Goal: Task Accomplishment & Management: Use online tool/utility

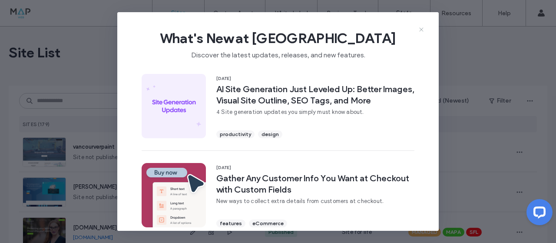
click at [420, 27] on icon at bounding box center [421, 29] width 7 height 7
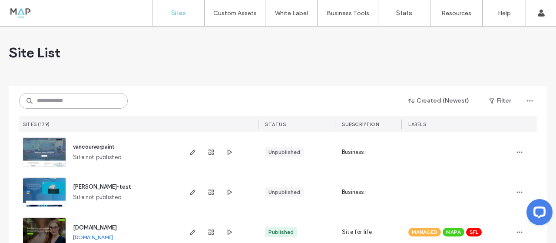
click at [90, 97] on input at bounding box center [73, 101] width 109 height 16
paste input "**********"
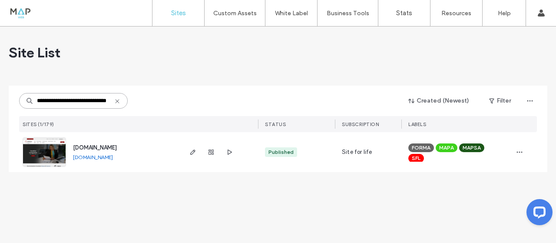
drag, startPoint x: 50, startPoint y: 101, endPoint x: 11, endPoint y: 97, distance: 39.3
click at [11, 97] on div "**********" at bounding box center [278, 129] width 538 height 86
type input "**********"
click at [115, 146] on span "www.thewayimmigration.ca" at bounding box center [95, 147] width 44 height 7
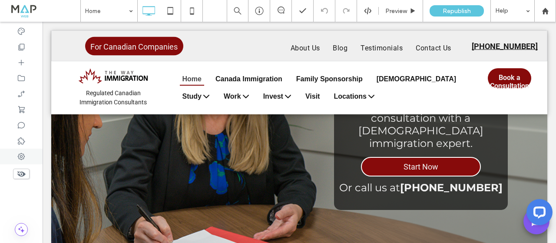
scroll to position [2646, 0]
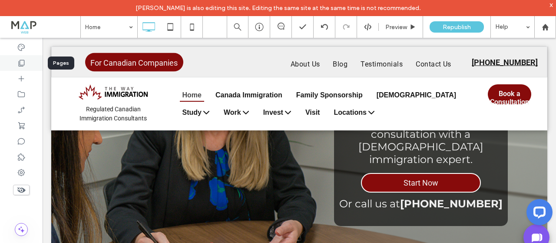
click at [22, 59] on icon at bounding box center [21, 63] width 9 height 9
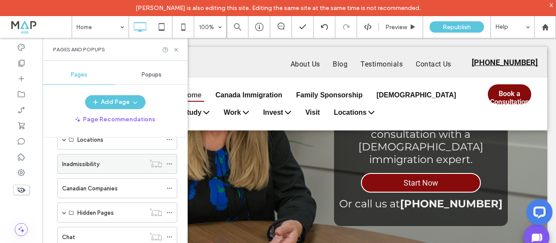
scroll to position [255, 0]
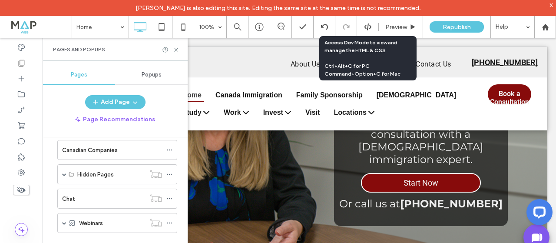
drag, startPoint x: 363, startPoint y: 29, endPoint x: 362, endPoint y: 36, distance: 7.2
click at [364, 28] on icon at bounding box center [368, 27] width 8 height 8
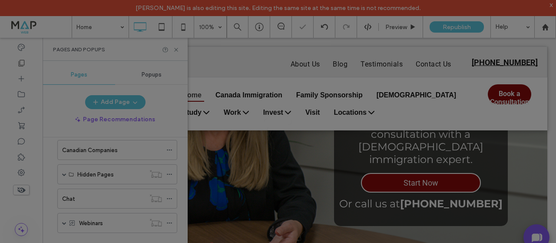
click at [358, 48] on div at bounding box center [278, 121] width 556 height 243
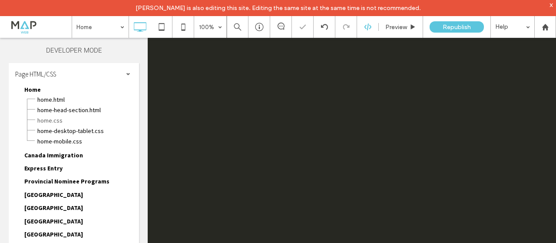
scroll to position [0, 0]
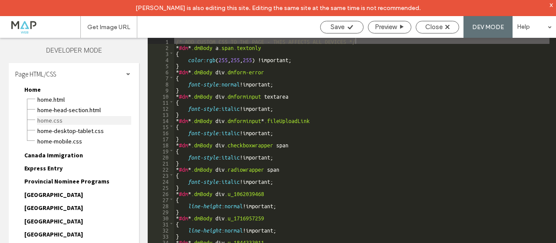
click at [56, 121] on span "Home.css" at bounding box center [84, 120] width 94 height 9
click at [63, 118] on span "Home.css" at bounding box center [84, 120] width 94 height 9
click at [121, 74] on div "Page HTML/CSS" at bounding box center [74, 74] width 130 height 22
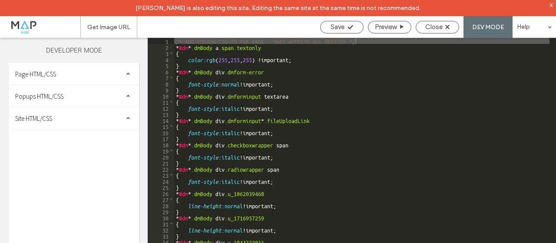
click at [56, 121] on div "Site HTML/CSS" at bounding box center [74, 118] width 130 height 22
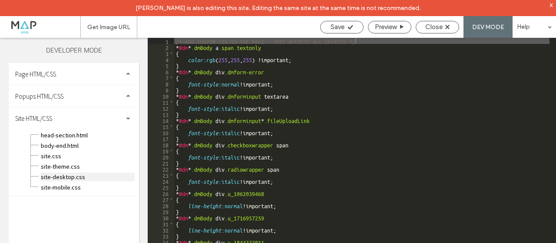
click at [58, 177] on span "site-desktop.css" at bounding box center [87, 176] width 94 height 9
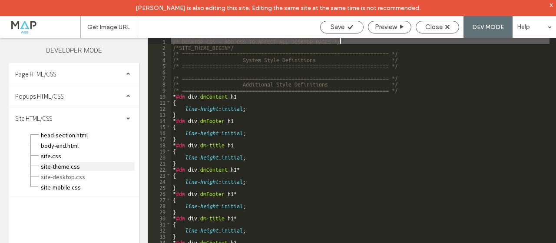
click at [56, 168] on span "site-theme.css" at bounding box center [87, 166] width 94 height 9
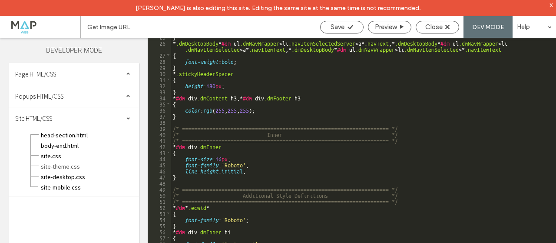
scroll to position [156, 0]
click at [552, 6] on div "x" at bounding box center [551, 4] width 4 height 7
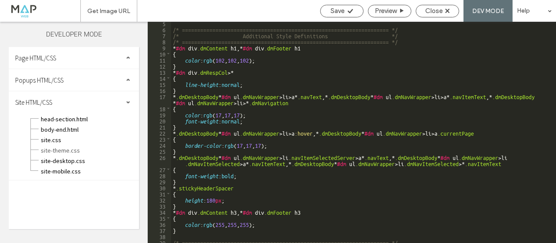
scroll to position [26, 0]
click at [36, 12] on span at bounding box center [44, 10] width 74 height 17
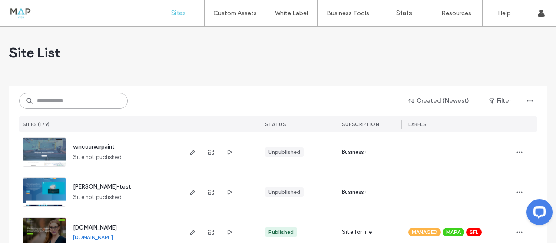
click at [69, 100] on input at bounding box center [73, 101] width 109 height 16
click at [76, 102] on input at bounding box center [73, 101] width 109 height 16
paste input "**********"
type input "**********"
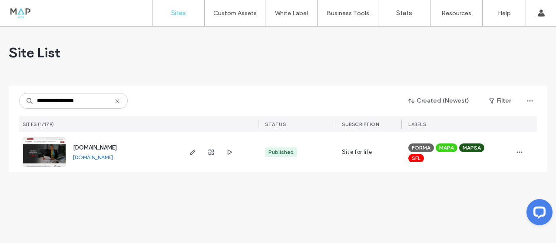
click at [107, 149] on span "www.thewayimmigration.ca" at bounding box center [95, 147] width 44 height 7
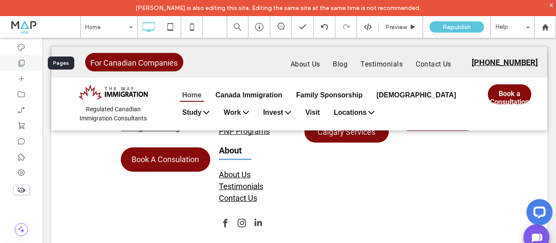
click at [20, 60] on icon at bounding box center [21, 63] width 9 height 9
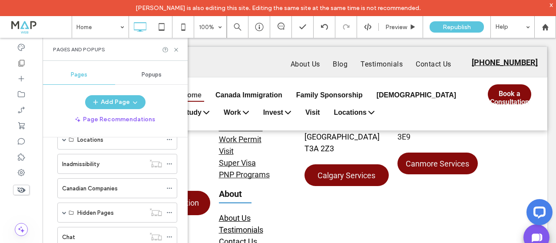
scroll to position [255, 0]
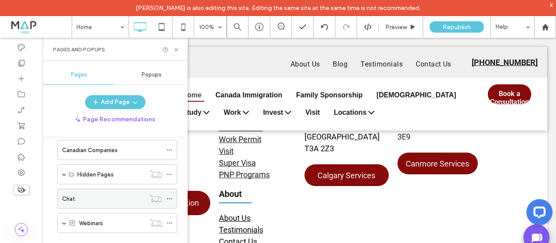
click at [79, 198] on div "Chat" at bounding box center [103, 198] width 83 height 9
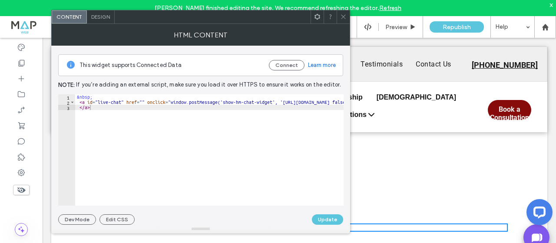
click at [343, 13] on icon at bounding box center [343, 16] width 7 height 7
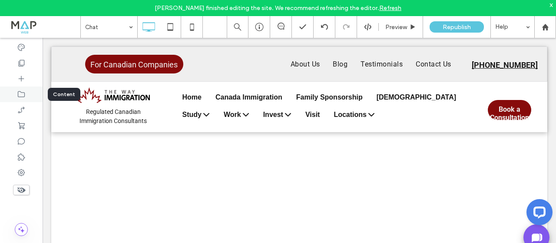
click at [22, 95] on icon at bounding box center [21, 94] width 9 height 9
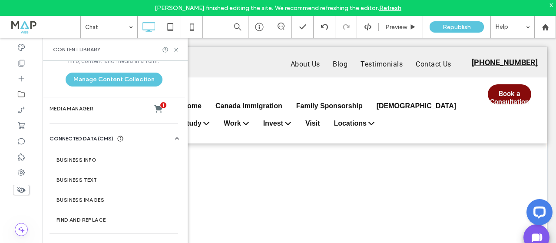
scroll to position [174, 0]
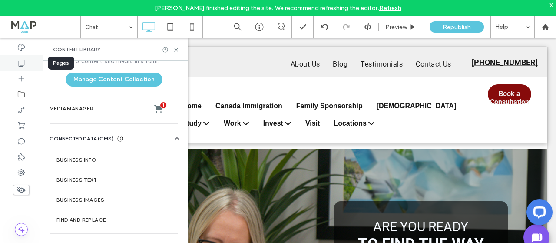
click at [20, 63] on icon at bounding box center [21, 63] width 9 height 9
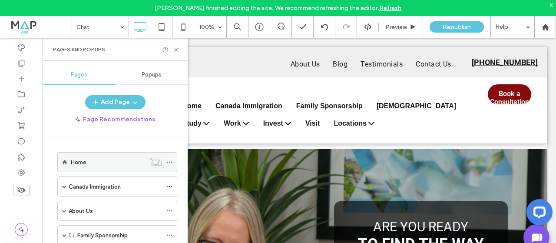
click at [85, 162] on label "Home" at bounding box center [79, 162] width 16 height 15
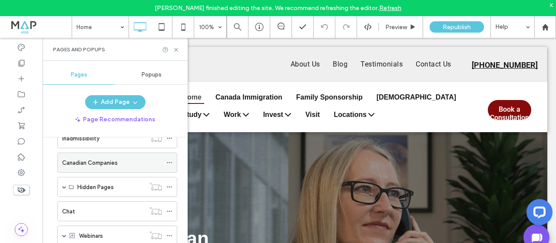
scroll to position [255, 0]
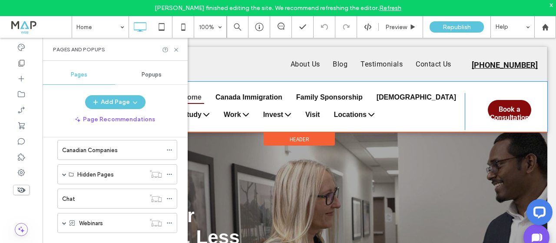
click at [480, 88] on div "Book a Consultation Book a Consultation Click To Paste" at bounding box center [506, 107] width 82 height 46
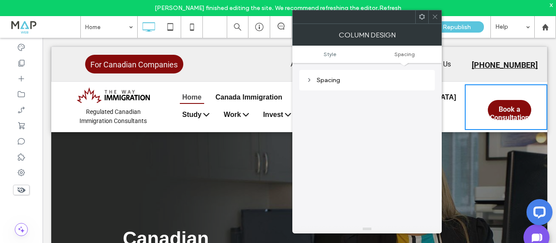
scroll to position [0, 0]
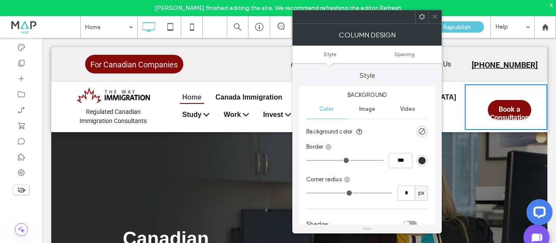
click at [423, 15] on use at bounding box center [422, 17] width 6 height 6
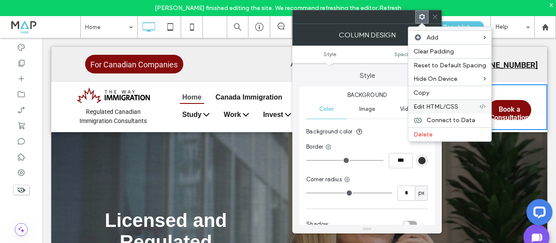
click at [454, 107] on span "Edit HTML/CSS" at bounding box center [435, 106] width 45 height 7
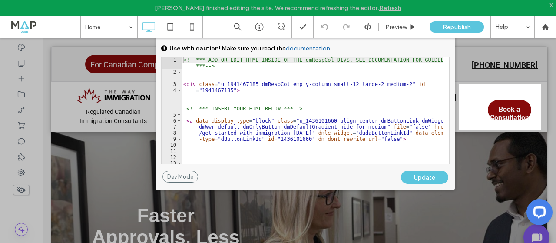
click at [98, 79] on div at bounding box center [229, 121] width 459 height 243
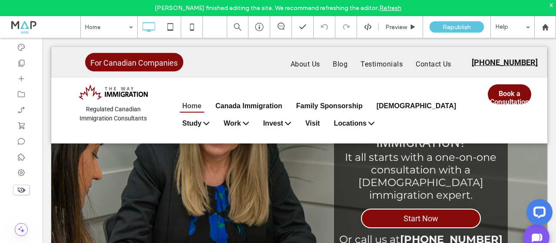
scroll to position [3107, 0]
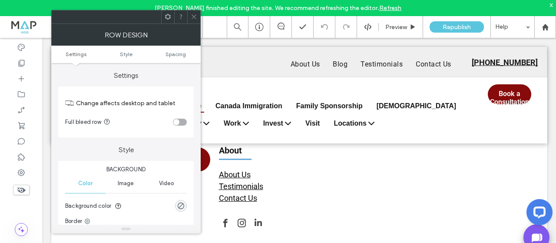
click at [165, 16] on icon at bounding box center [168, 16] width 7 height 7
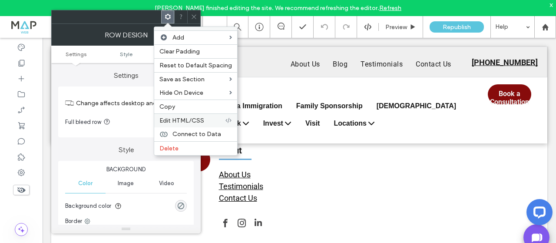
click at [197, 117] on span "Edit HTML/CSS" at bounding box center [181, 120] width 45 height 7
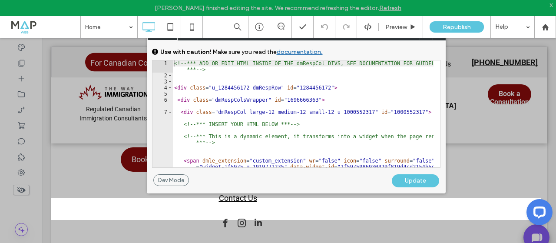
scroll to position [45, 0]
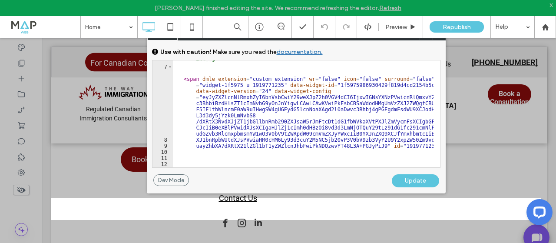
click at [89, 131] on div at bounding box center [295, 99] width 489 height 198
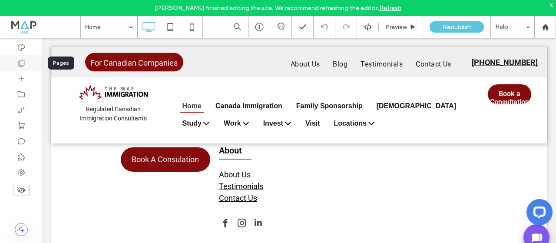
click at [21, 64] on icon at bounding box center [21, 63] width 9 height 9
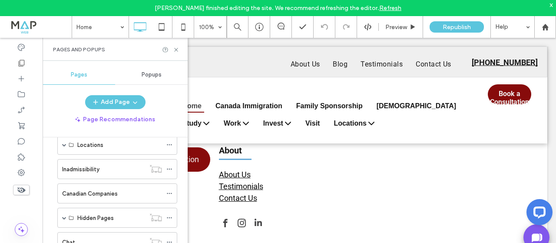
scroll to position [168, 0]
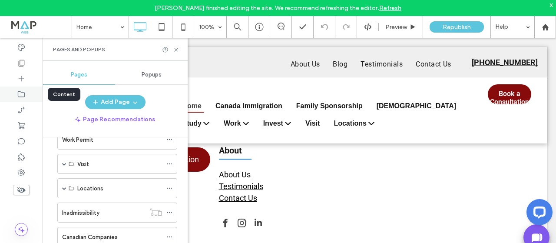
click at [23, 97] on icon at bounding box center [21, 94] width 9 height 9
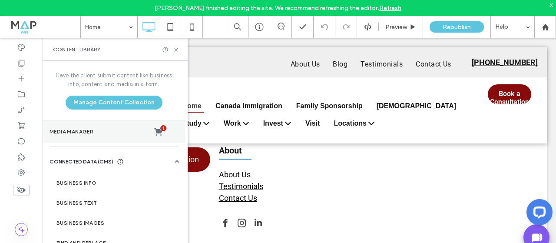
scroll to position [23, 0]
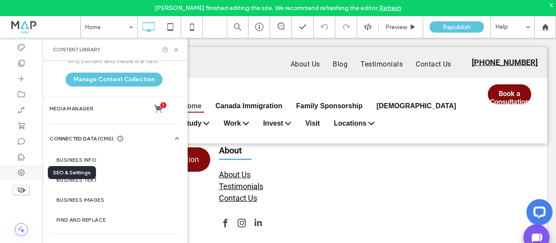
click at [20, 174] on icon at bounding box center [21, 172] width 9 height 9
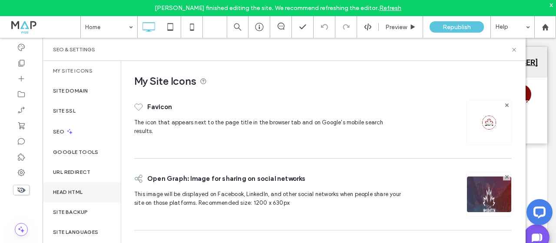
click at [71, 191] on label "Head HTML" at bounding box center [68, 192] width 30 height 6
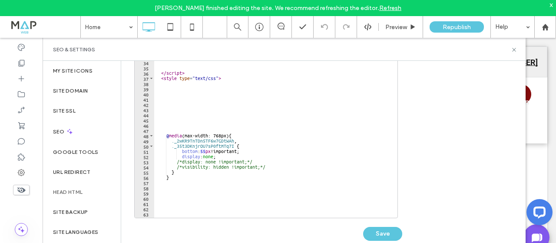
scroll to position [157, 0]
